Goal: Register for event/course

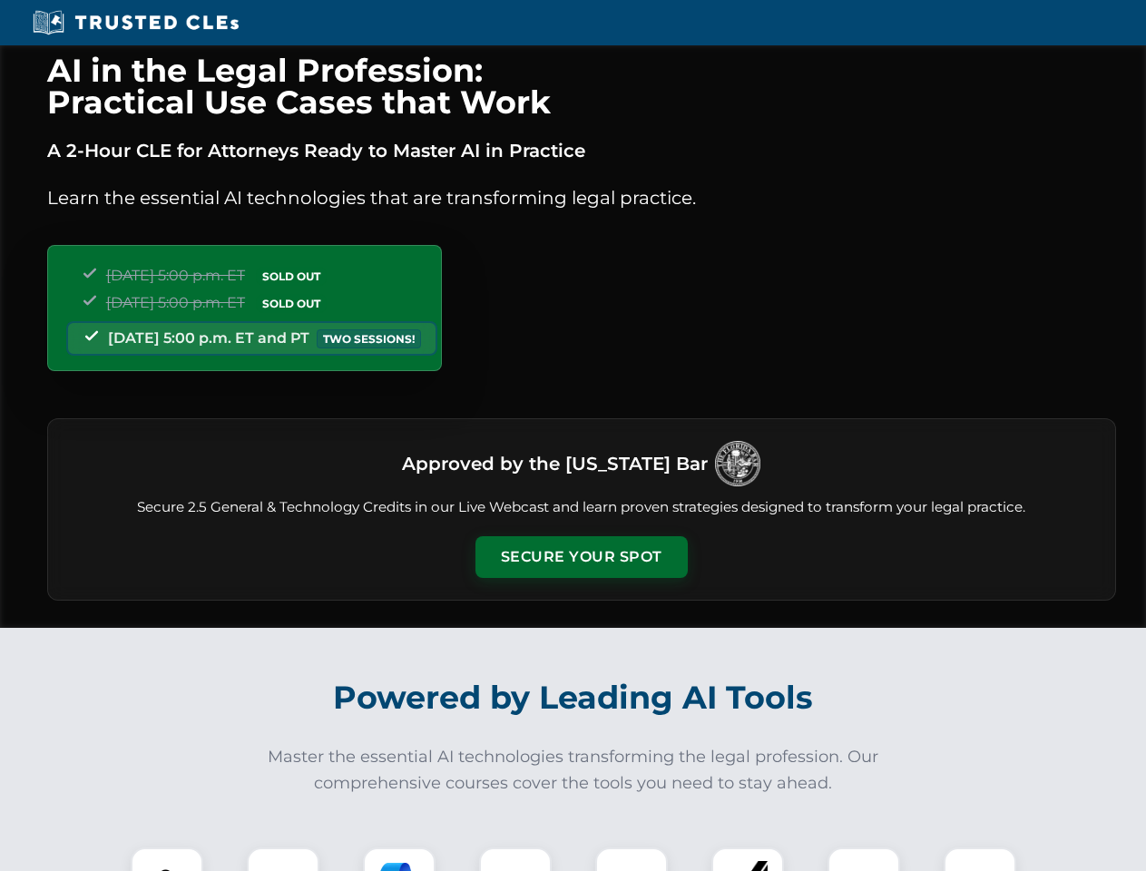
click at [581, 557] on button "Secure Your Spot" at bounding box center [581, 557] width 212 height 42
click at [167, 859] on img at bounding box center [167, 884] width 53 height 53
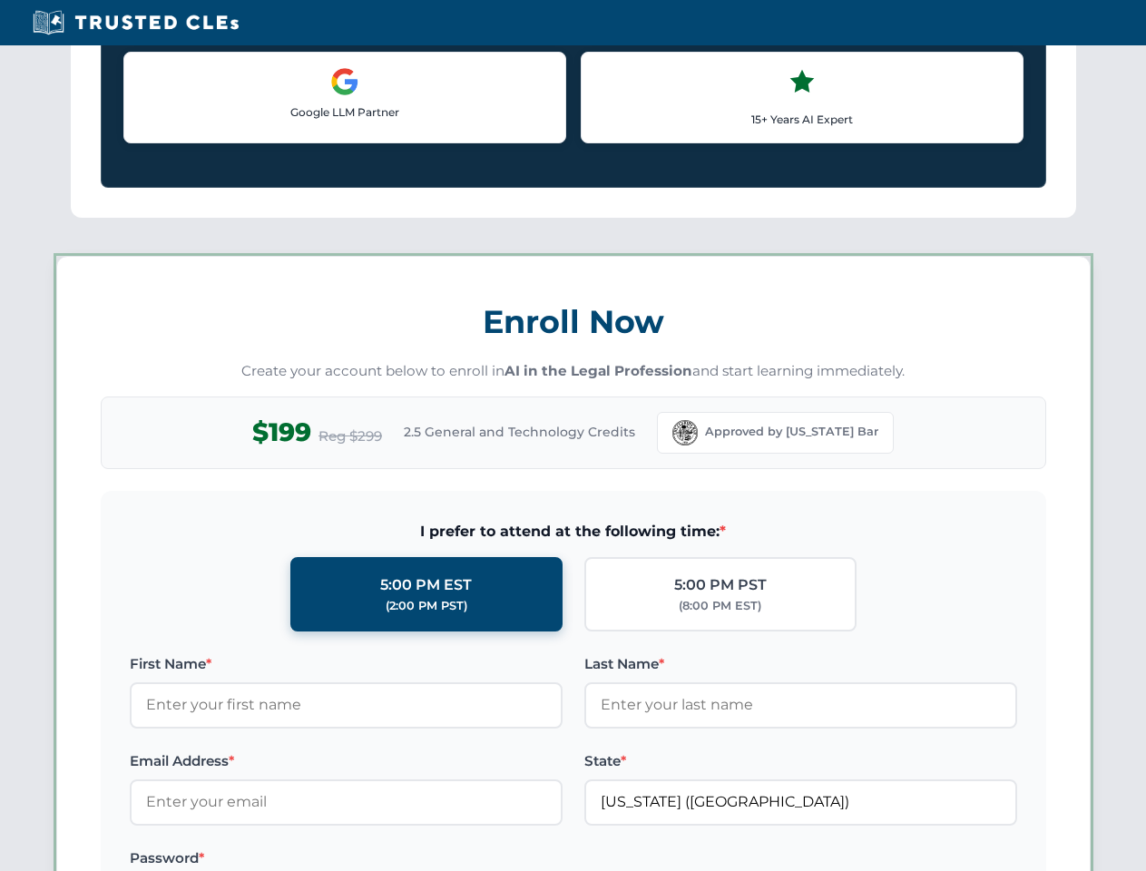
click at [399, 859] on label "Password *" at bounding box center [346, 859] width 433 height 22
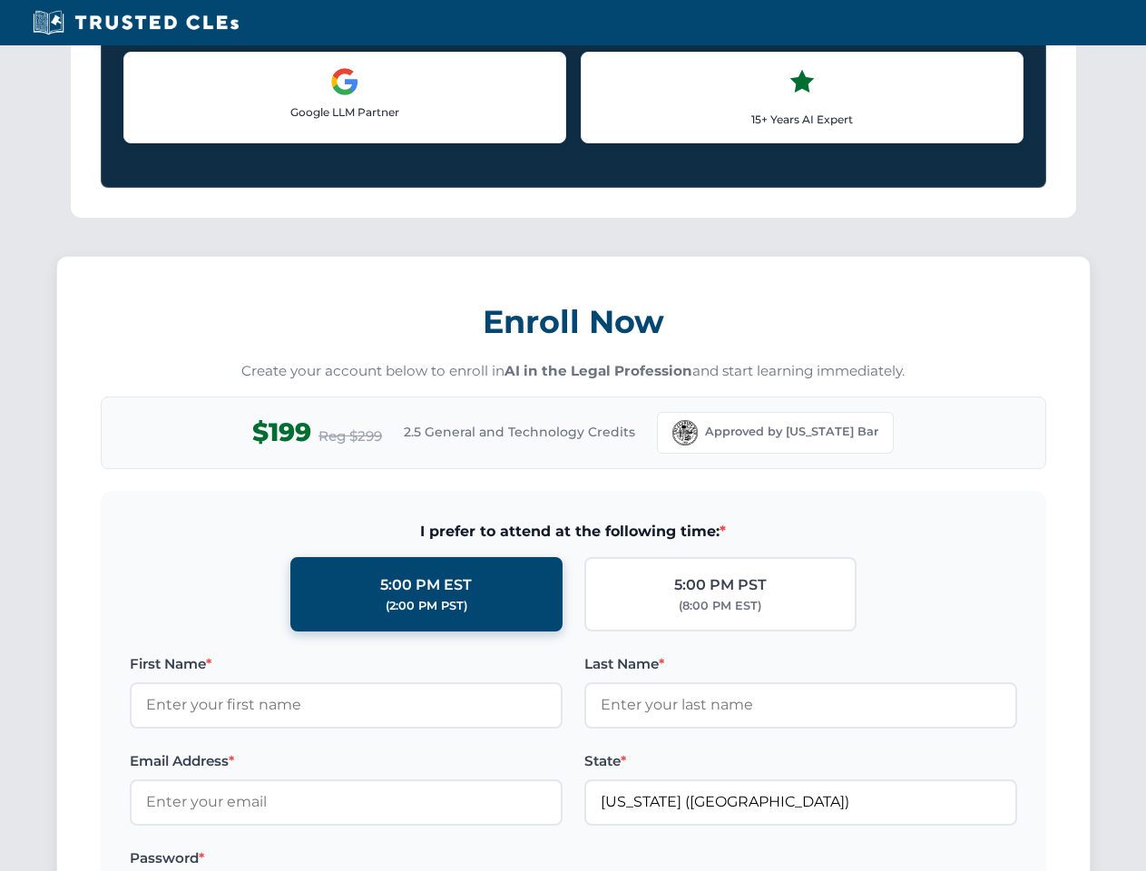
scroll to position [1781, 0]
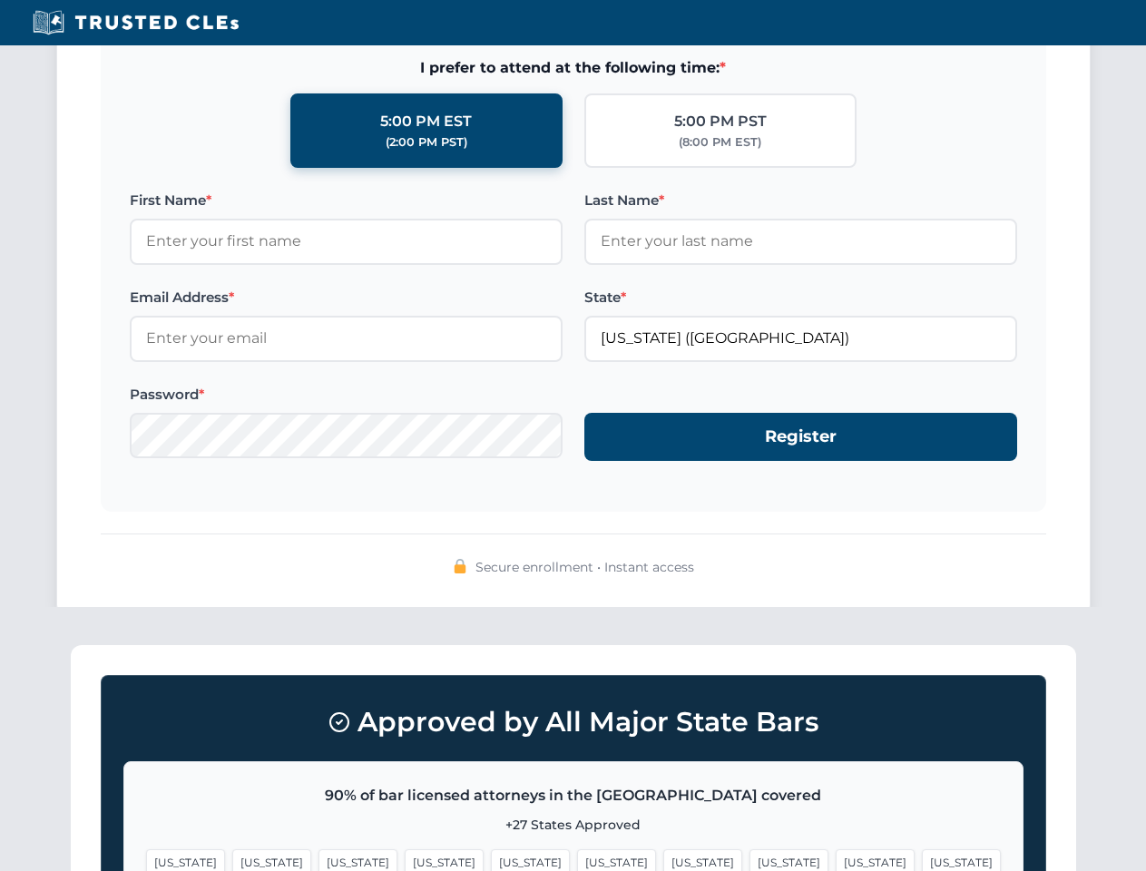
click at [836, 859] on span "[US_STATE]" at bounding box center [875, 862] width 79 height 26
